Goal: Task Accomplishment & Management: Complete application form

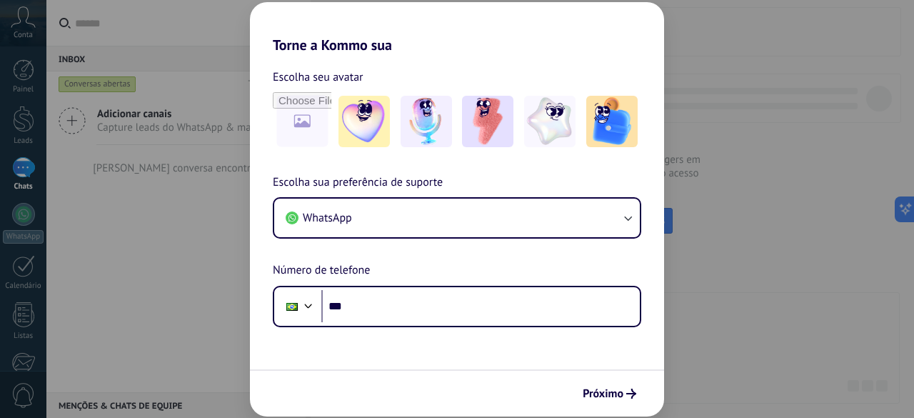
click at [115, 271] on div "Torne a Kommo sua Escolha seu avatar Escolha sua preferência de suporte WhatsAp…" at bounding box center [457, 209] width 914 height 418
click at [590, 393] on span "Próximo" at bounding box center [603, 393] width 41 height 10
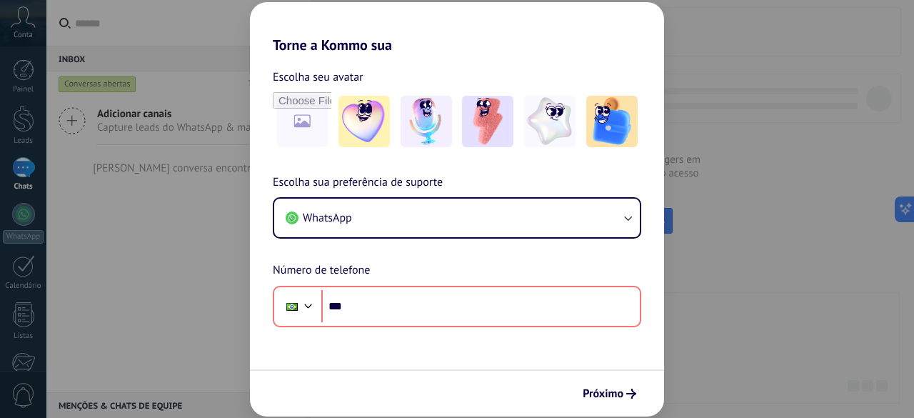
click at [822, 282] on div "Torne a Kommo sua Escolha seu avatar Escolha sua preferência de suporte WhatsAp…" at bounding box center [457, 209] width 914 height 418
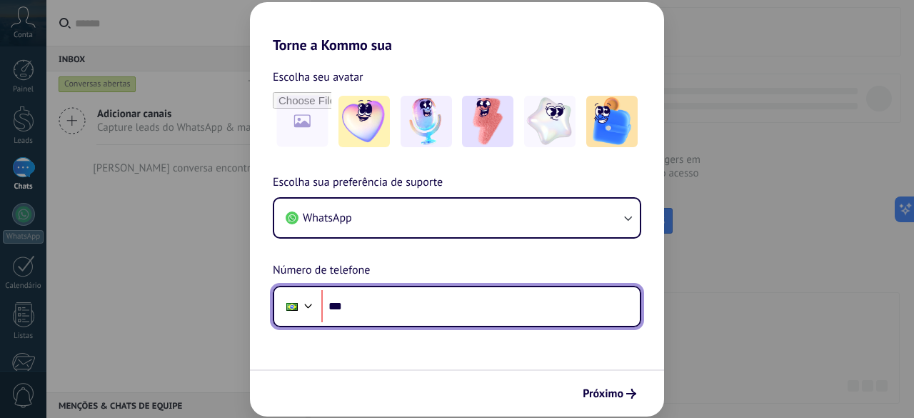
click at [304, 310] on div at bounding box center [308, 304] width 17 height 17
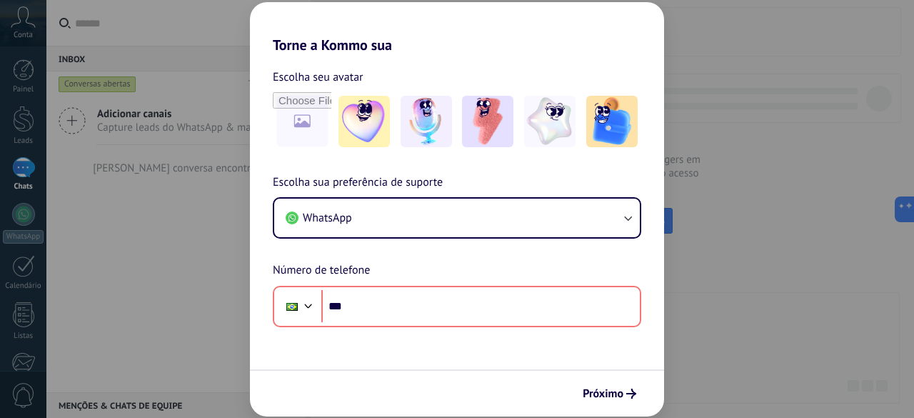
click at [233, 226] on div "Torne a Kommo sua Escolha seu avatar Escolha sua preferência de suporte WhatsAp…" at bounding box center [457, 209] width 914 height 418
click at [825, 103] on div "Torne a Kommo sua Escolha seu avatar Escolha sua preferência de suporte WhatsAp…" at bounding box center [457, 209] width 914 height 418
click at [630, 391] on icon "submit" at bounding box center [631, 393] width 10 height 10
click at [629, 392] on icon "submit" at bounding box center [631, 393] width 10 height 10
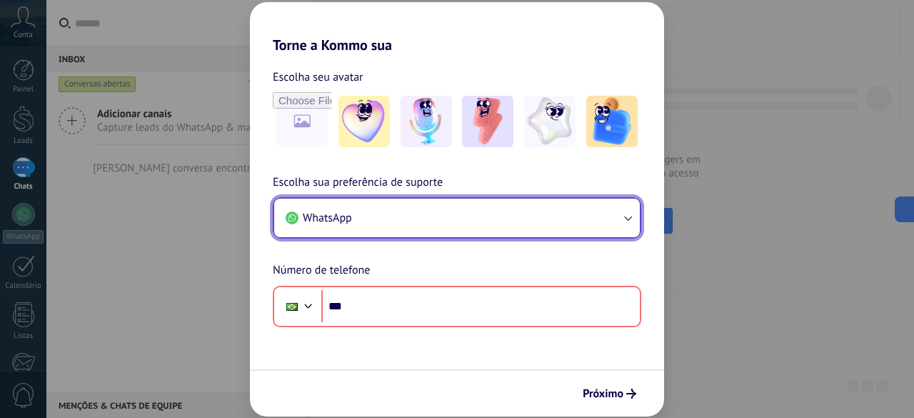
click at [629, 219] on icon "button" at bounding box center [628, 218] width 8 height 5
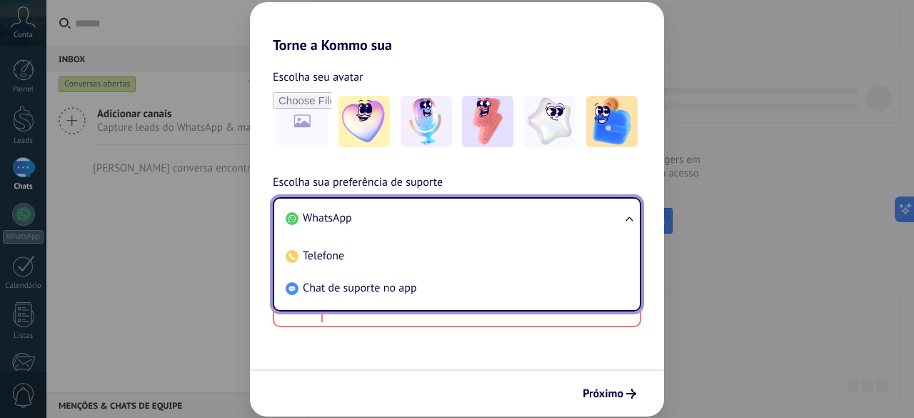
click at [152, 248] on div "Torne a Kommo sua Escolha seu avatar Escolha sua preferência de suporte WhatsAp…" at bounding box center [457, 209] width 914 height 418
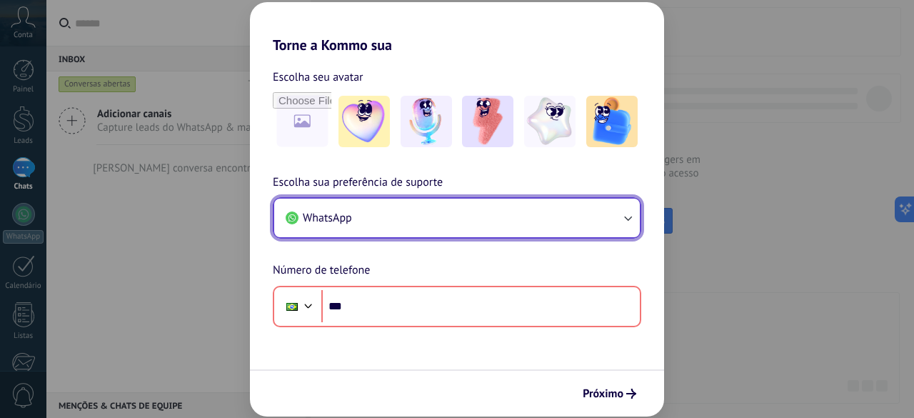
click at [515, 203] on button "WhatsApp" at bounding box center [457, 217] width 366 height 39
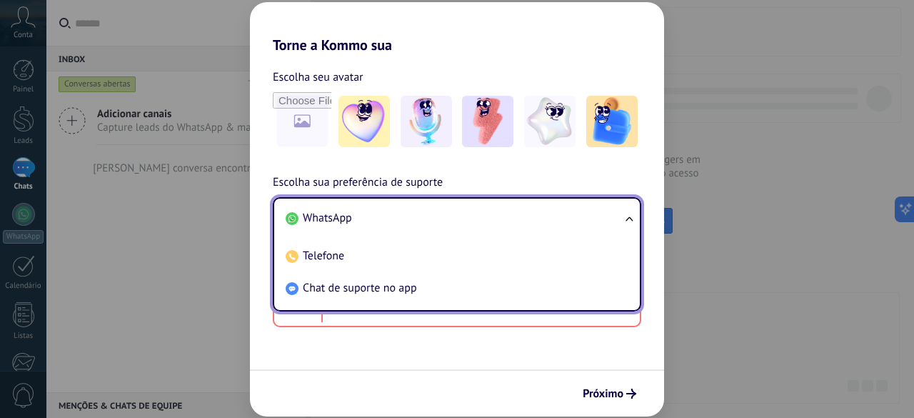
click at [203, 250] on div "Torne a Kommo sua Escolha seu avatar Escolha sua preferência de suporte WhatsAp…" at bounding box center [457, 209] width 914 height 418
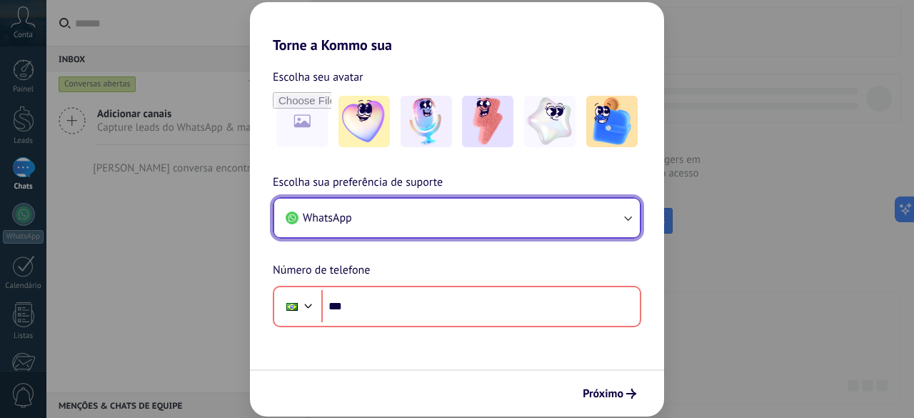
click at [440, 223] on button "WhatsApp" at bounding box center [457, 217] width 366 height 39
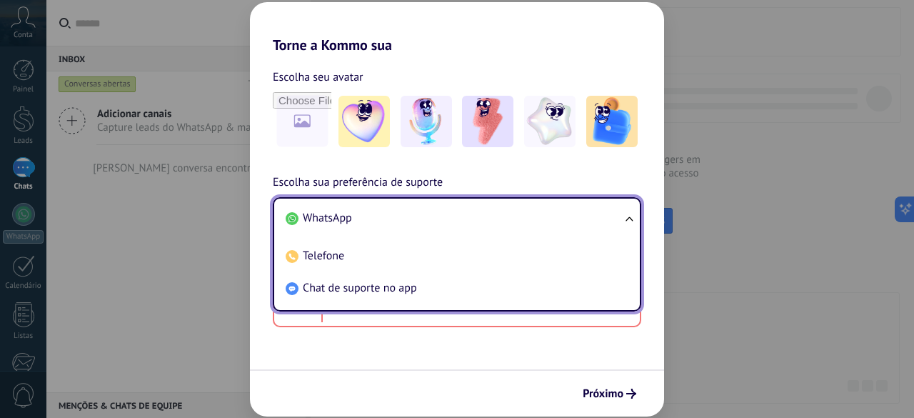
click at [357, 219] on li "WhatsApp" at bounding box center [454, 218] width 348 height 32
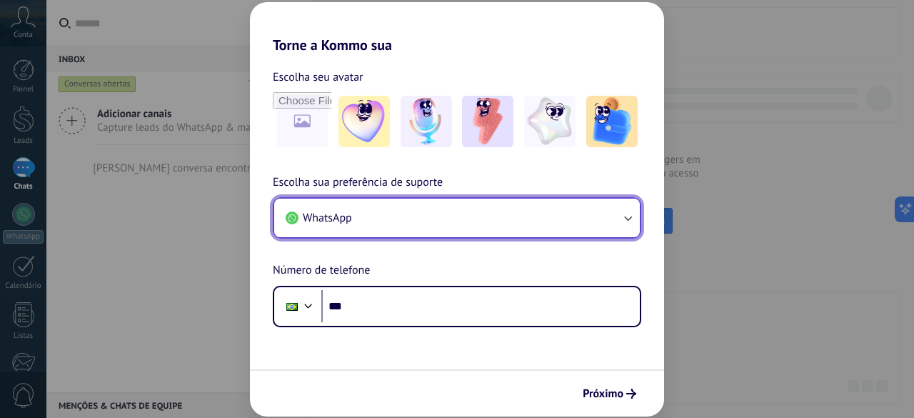
click at [439, 201] on button "WhatsApp" at bounding box center [457, 217] width 366 height 39
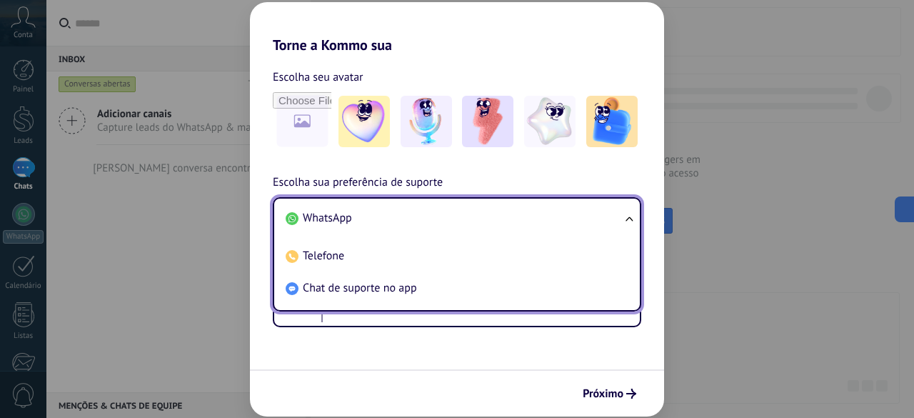
click at [212, 262] on div "Torne a Kommo sua Escolha seu avatar Escolha sua preferência de suporte WhatsAp…" at bounding box center [457, 209] width 914 height 418
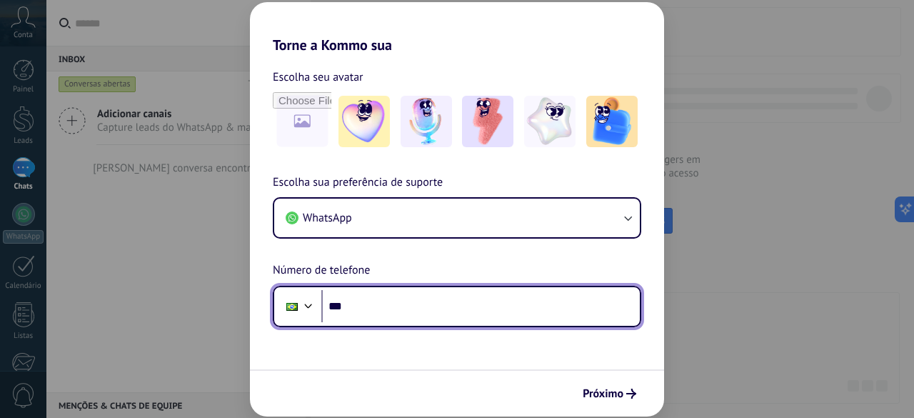
click at [388, 308] on input "***" at bounding box center [480, 306] width 318 height 33
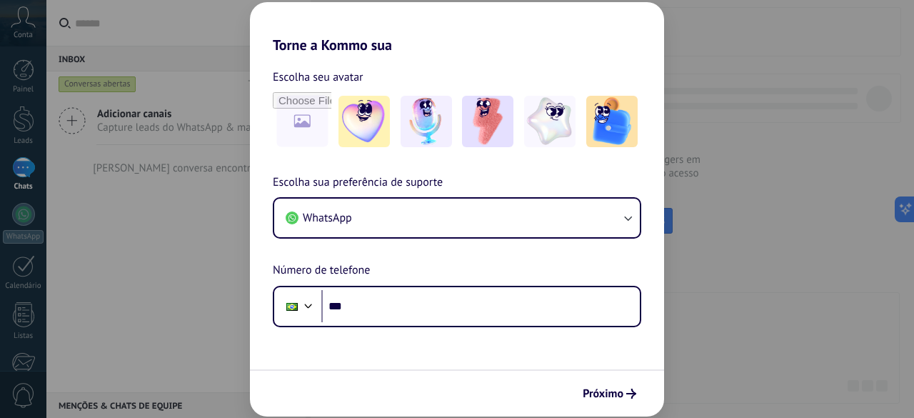
click at [141, 241] on div "Torne a Kommo sua Escolha seu avatar Escolha sua preferência de suporte WhatsAp…" at bounding box center [457, 209] width 914 height 418
click at [752, 96] on div "Torne a Kommo sua Escolha seu avatar Escolha sua preferência de suporte WhatsAp…" at bounding box center [457, 209] width 914 height 418
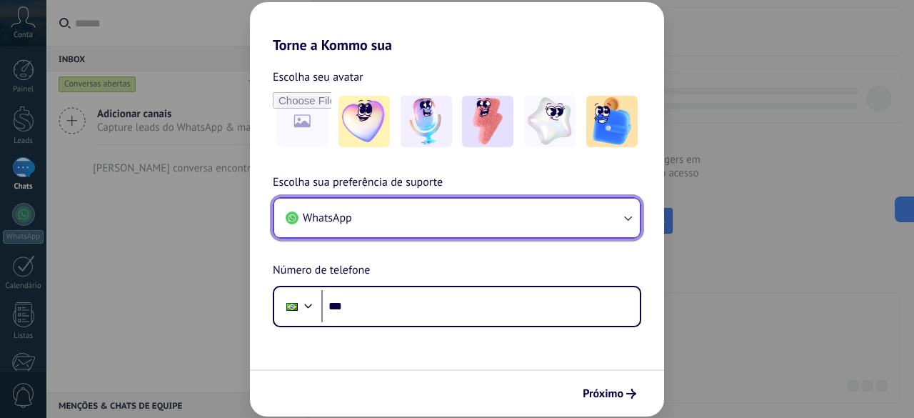
click at [576, 217] on button "WhatsApp" at bounding box center [457, 217] width 366 height 39
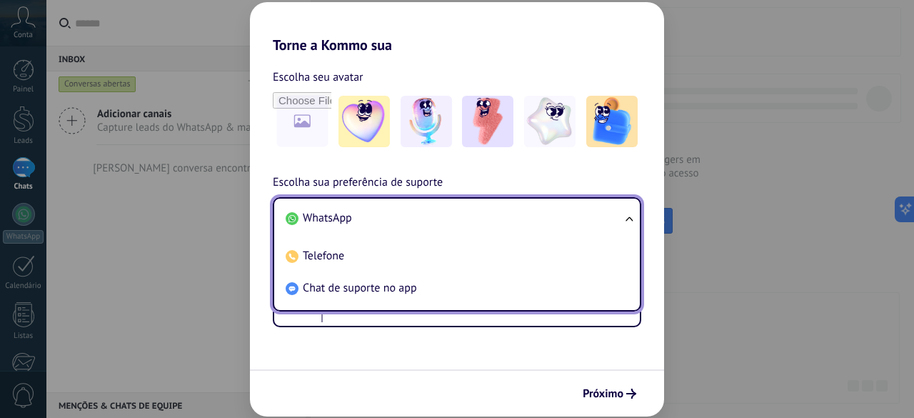
click at [576, 217] on li "WhatsApp" at bounding box center [454, 218] width 348 height 32
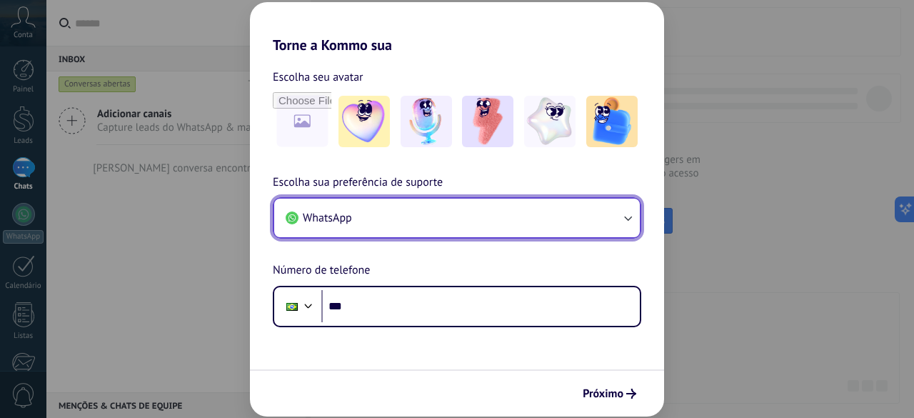
click at [576, 217] on button "WhatsApp" at bounding box center [457, 217] width 366 height 39
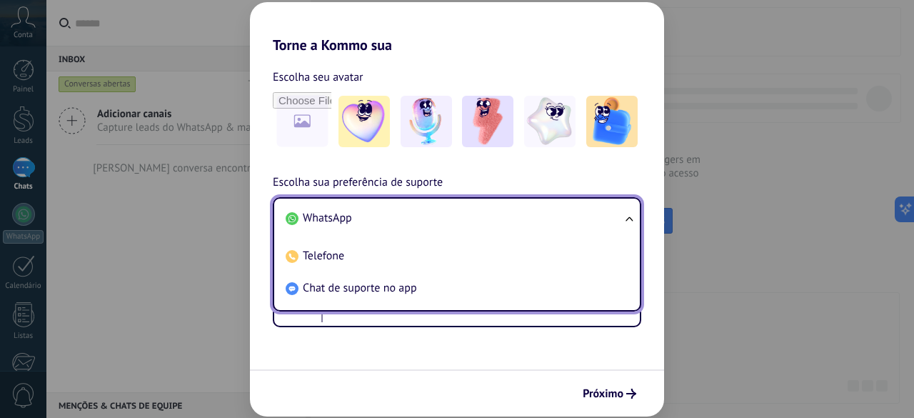
click at [576, 217] on li "WhatsApp" at bounding box center [454, 218] width 348 height 32
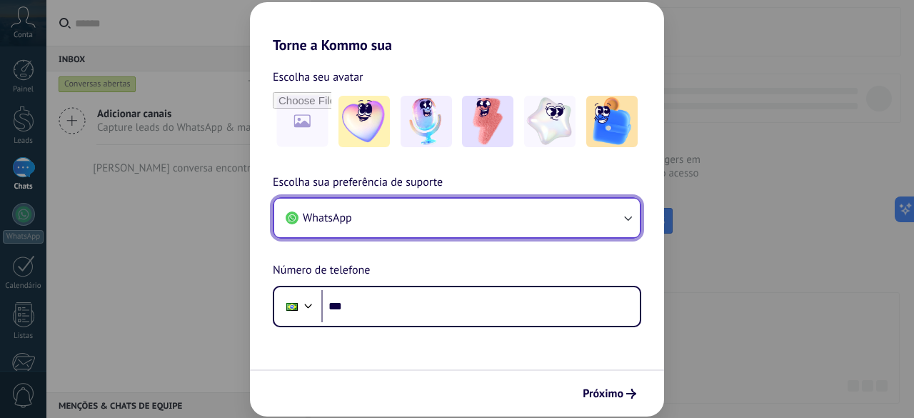
click at [576, 217] on button "WhatsApp" at bounding box center [457, 217] width 366 height 39
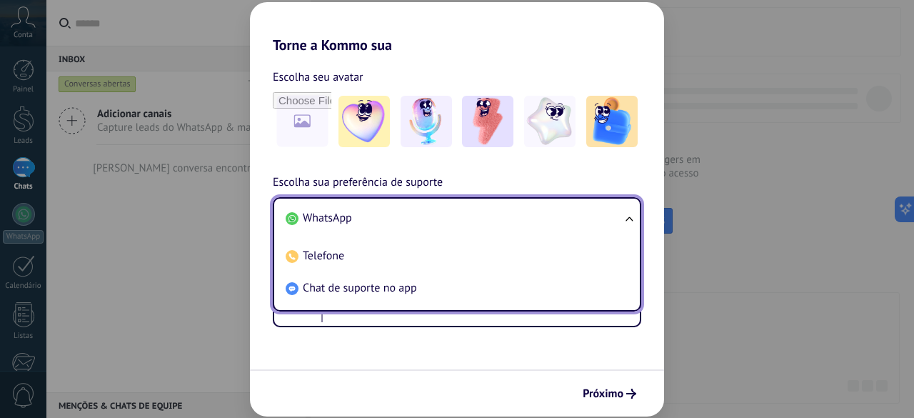
click at [576, 217] on li "WhatsApp" at bounding box center [454, 218] width 348 height 32
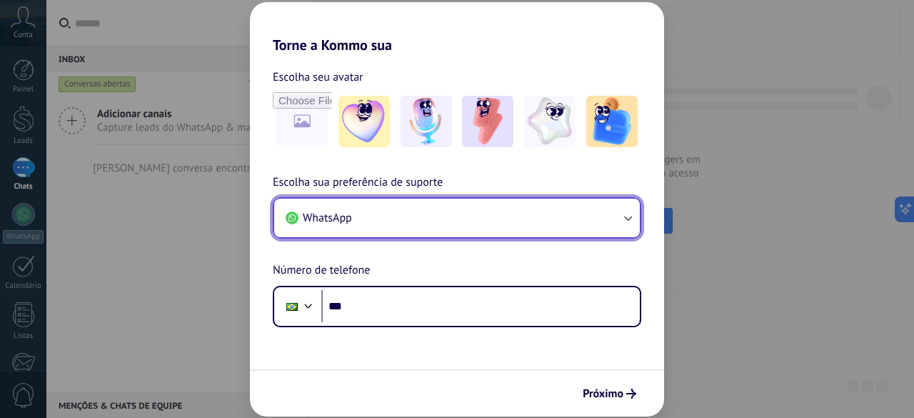
click at [576, 217] on button "WhatsApp" at bounding box center [457, 217] width 366 height 39
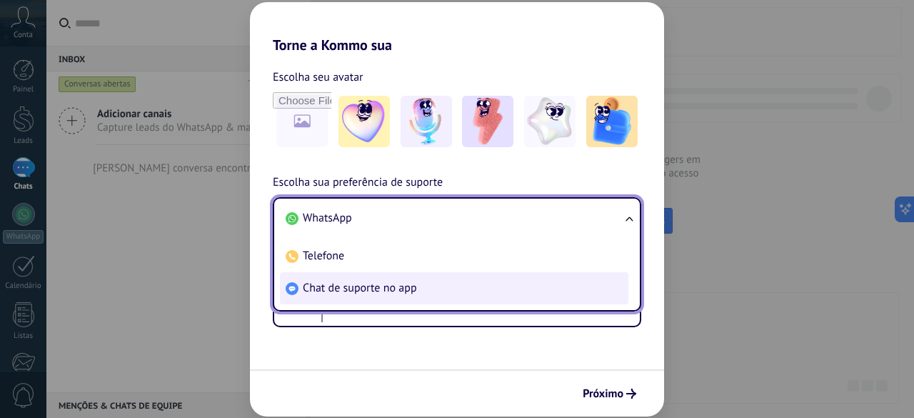
click at [407, 286] on span "Chat de suporte no app" at bounding box center [360, 288] width 114 height 14
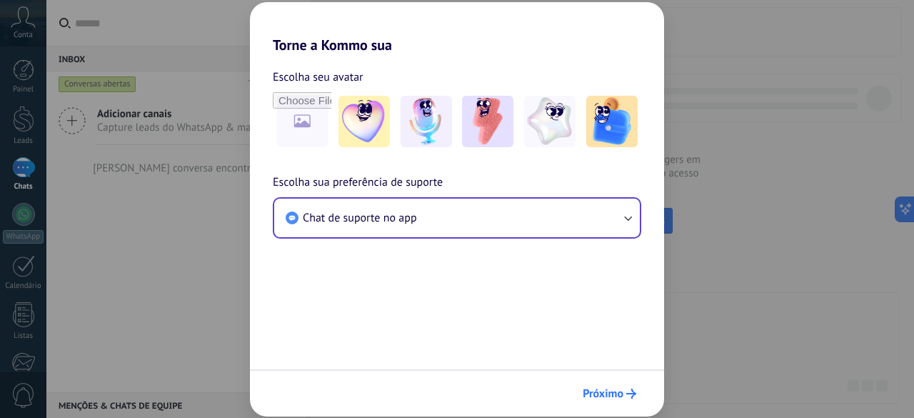
click at [617, 392] on span "Próximo" at bounding box center [603, 393] width 41 height 10
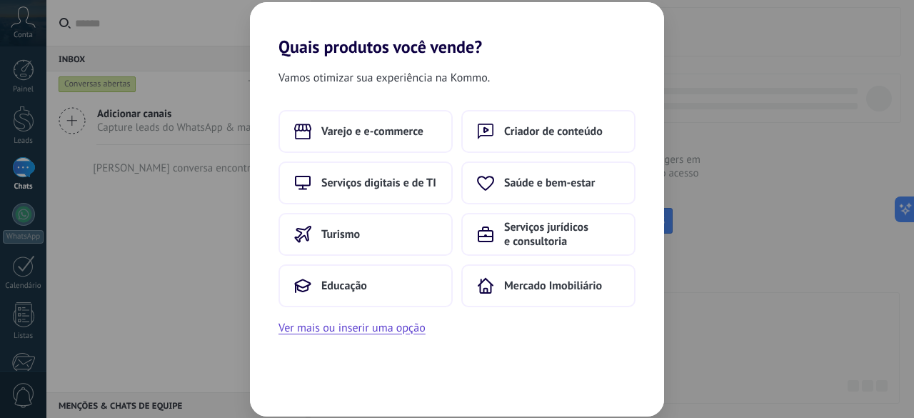
click at [186, 323] on div "Quais produtos você vende? Vamos otimizar sua experiência na Kommo. Varejo e e-…" at bounding box center [457, 209] width 914 height 418
click at [57, 261] on div "Quais produtos você vende? Vamos otimizar sua experiência na Kommo. Varejo e e-…" at bounding box center [457, 209] width 914 height 418
click at [159, 268] on div "Quais produtos você vende? Vamos otimizar sua experiência na Kommo. Varejo e e-…" at bounding box center [457, 209] width 914 height 418
click at [181, 223] on div "Quais produtos você vende? Vamos otimizar sua experiência na Kommo. Varejo e e-…" at bounding box center [457, 209] width 914 height 418
